Goal: Navigation & Orientation: Find specific page/section

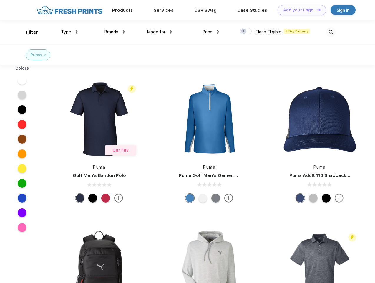
scroll to position [0, 0]
click at [300, 10] on link "Add your Logo Design Tool" at bounding box center [302, 10] width 49 height 10
click at [0, 0] on div "Design Tool" at bounding box center [0, 0] width 0 height 0
click at [316, 10] on link "Add your Logo Design Tool" at bounding box center [302, 10] width 49 height 10
click at [28, 32] on div "Filter" at bounding box center [32, 32] width 12 height 7
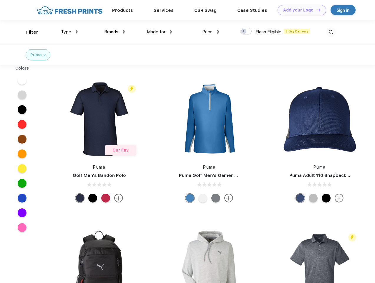
click at [69, 32] on span "Type" at bounding box center [66, 31] width 10 height 5
click at [115, 32] on span "Brands" at bounding box center [111, 31] width 14 height 5
click at [160, 32] on span "Made for" at bounding box center [156, 31] width 19 height 5
click at [211, 32] on span "Price" at bounding box center [207, 31] width 10 height 5
click at [246, 32] on div at bounding box center [245, 31] width 11 height 6
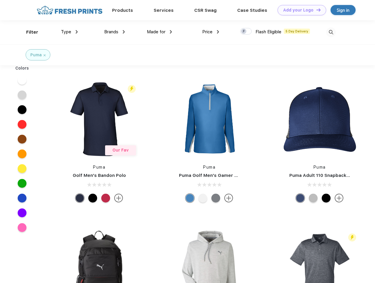
click at [244, 32] on input "checkbox" at bounding box center [242, 30] width 4 height 4
click at [331, 32] on img at bounding box center [331, 32] width 10 height 10
